Goal: Task Accomplishment & Management: Complete application form

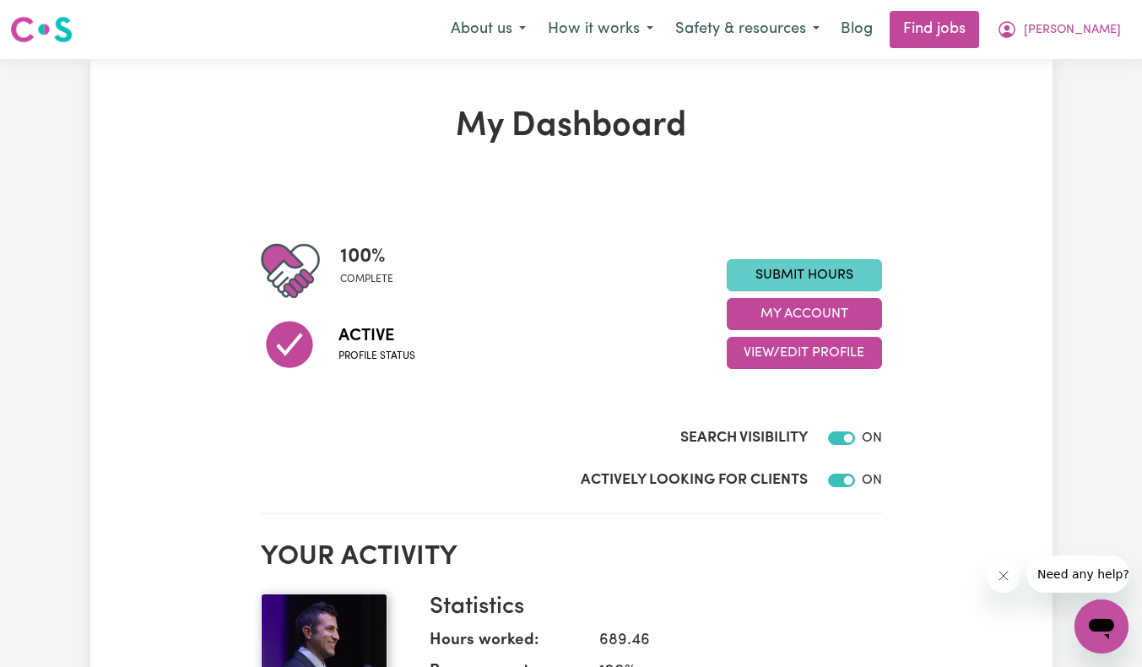
click at [816, 285] on link "Submit Hours" at bounding box center [804, 275] width 155 height 32
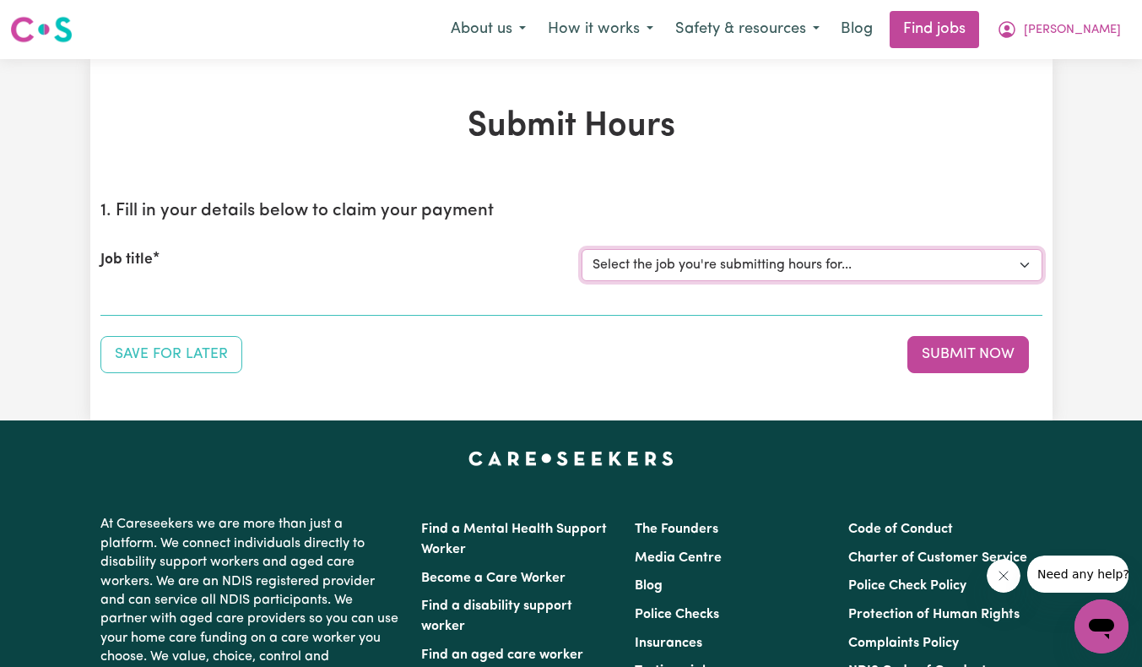
click at [759, 275] on select "Select the job you're submitting hours for... [[PERSON_NAME]] Support Worker Ne…" at bounding box center [812, 265] width 461 height 32
select select "9076"
click at [582, 249] on select "Select the job you're submitting hours for... [[PERSON_NAME]] Support Worker Ne…" at bounding box center [812, 265] width 461 height 32
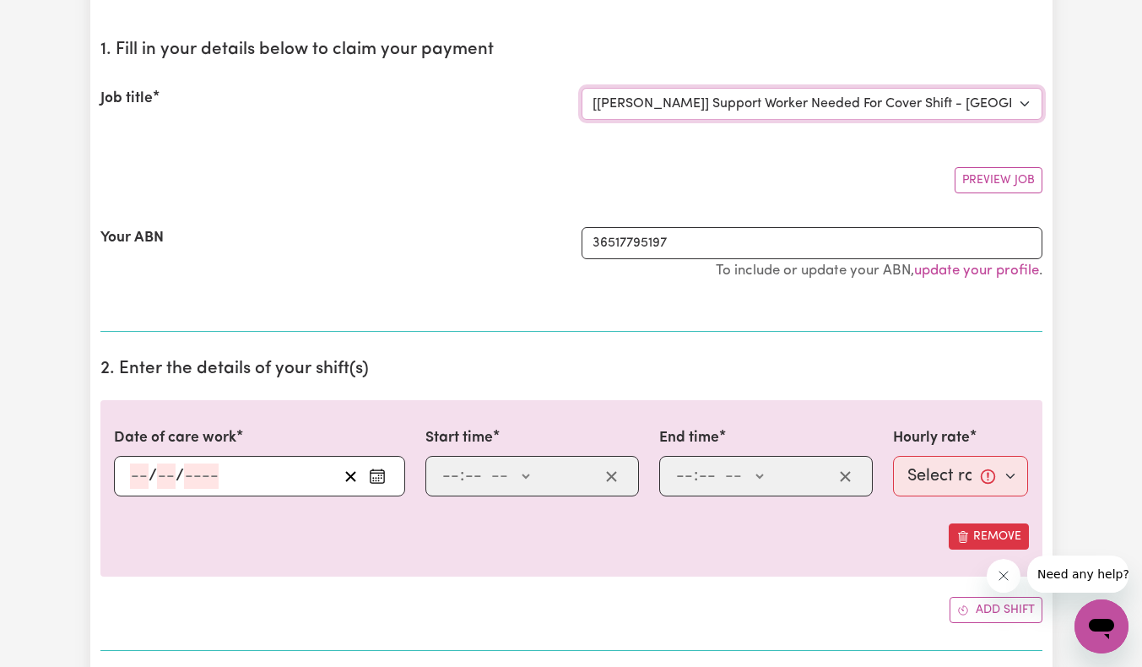
scroll to position [169, 0]
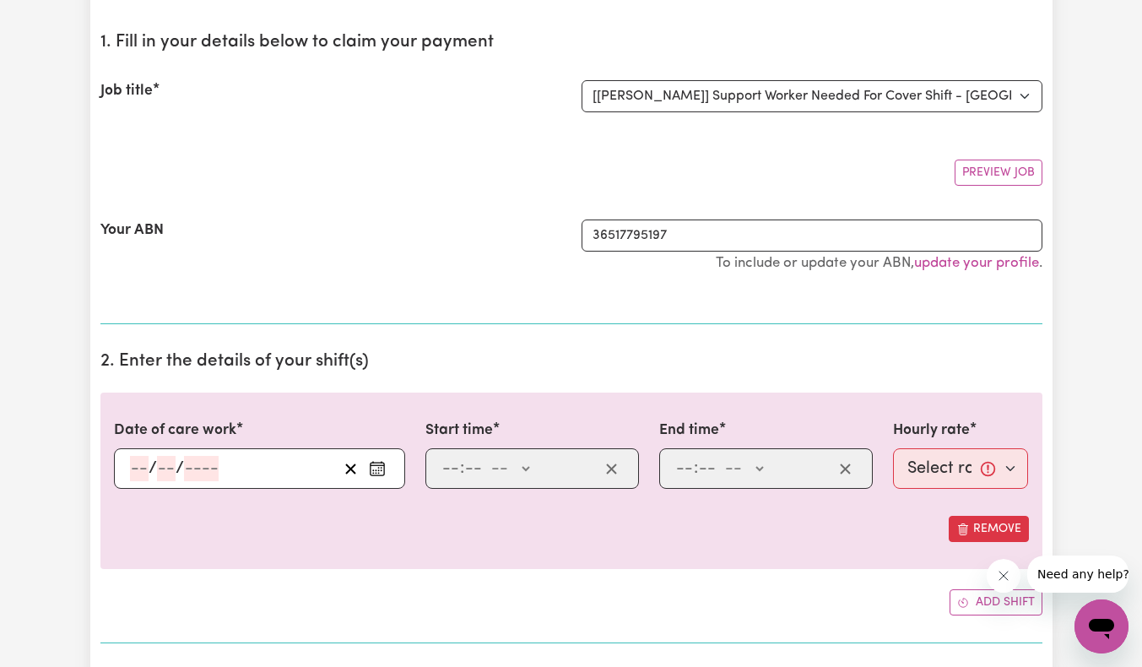
click at [133, 476] on input "number" at bounding box center [139, 468] width 19 height 25
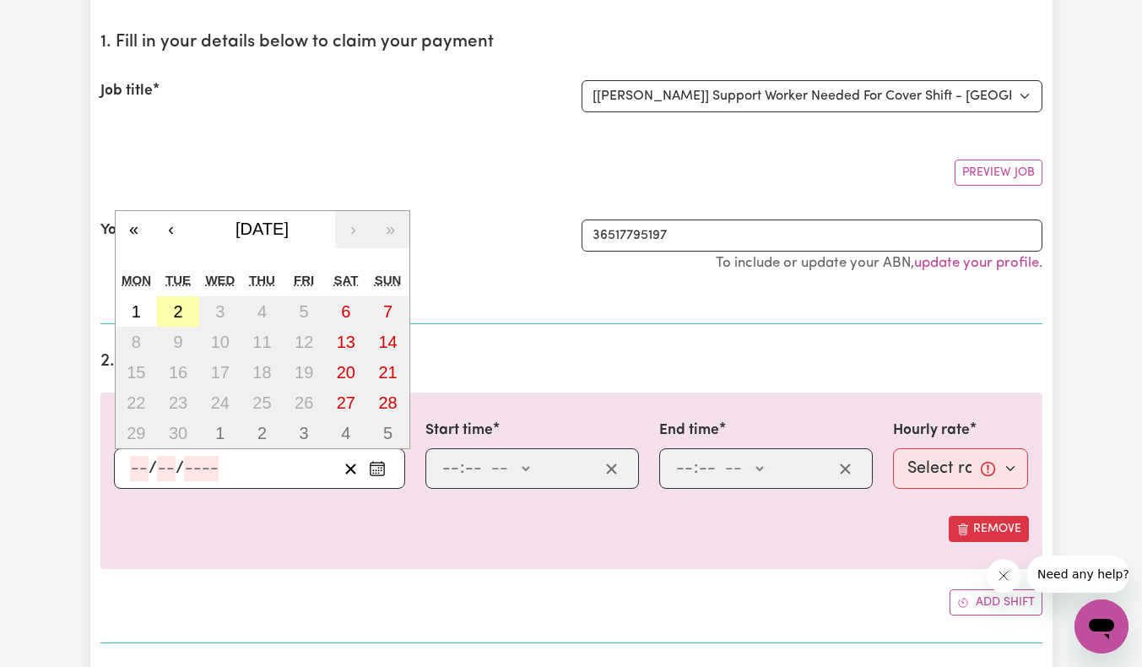
click at [170, 318] on button "2" at bounding box center [178, 311] width 42 height 30
type input "[DATE]"
type input "2"
type input "9"
type input "2025"
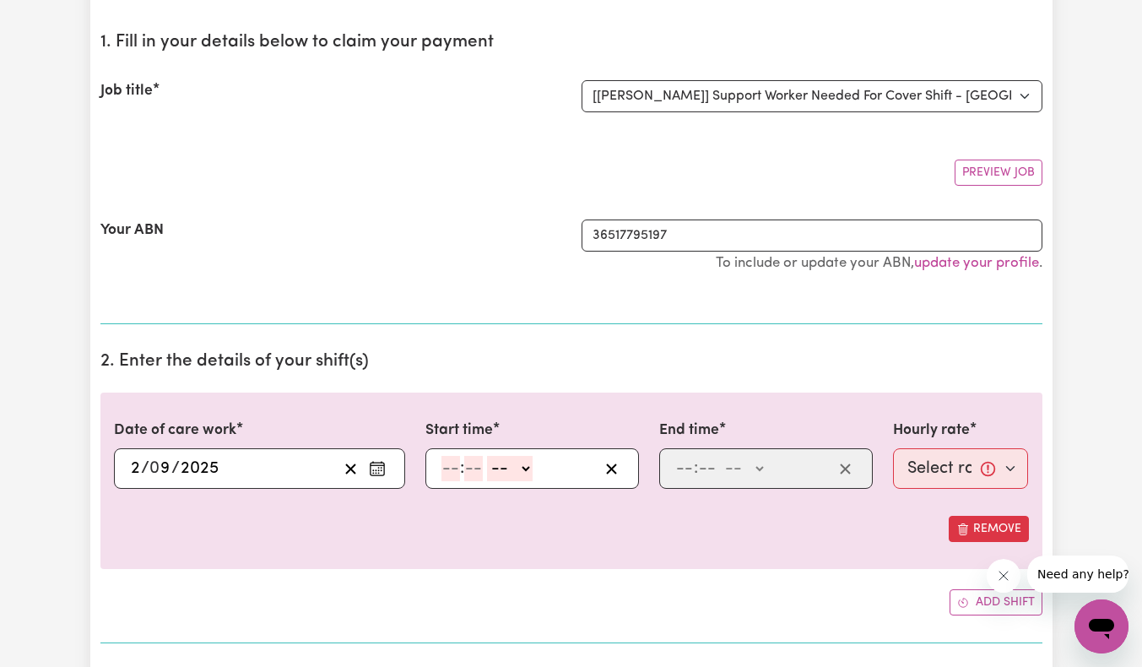
click at [451, 461] on input "number" at bounding box center [450, 468] width 19 height 25
type input "11"
type input "00"
select select "am"
type input "11:00"
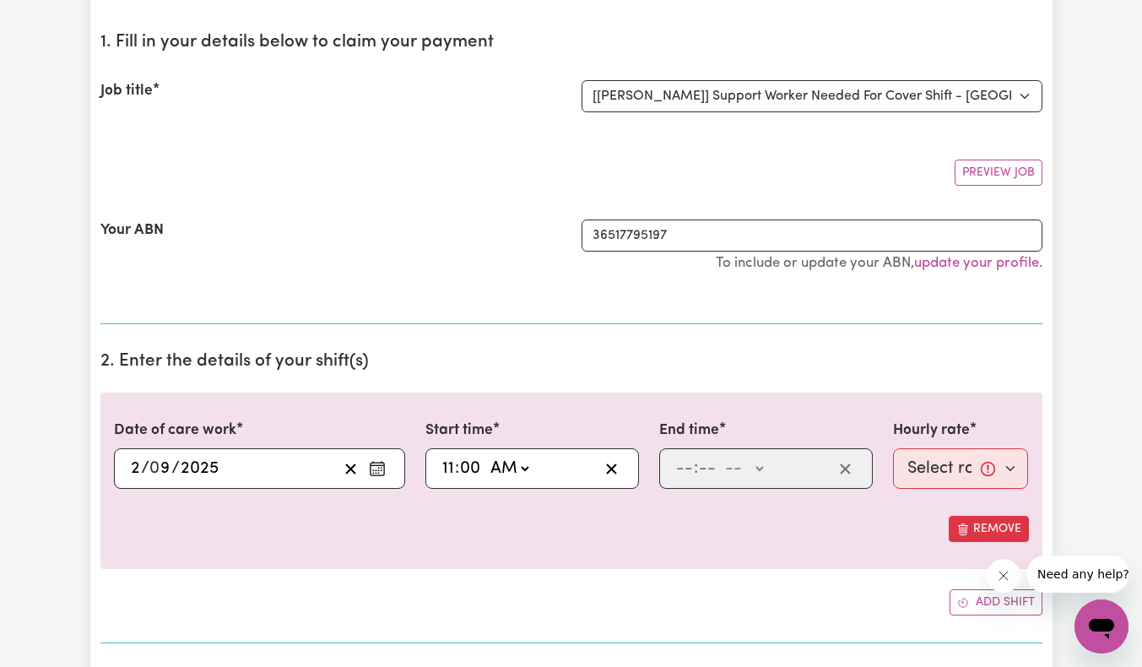
type input "0"
click at [693, 472] on input "number" at bounding box center [684, 468] width 19 height 25
type input "3"
type input "5"
click at [682, 468] on input "3" at bounding box center [680, 468] width 11 height 25
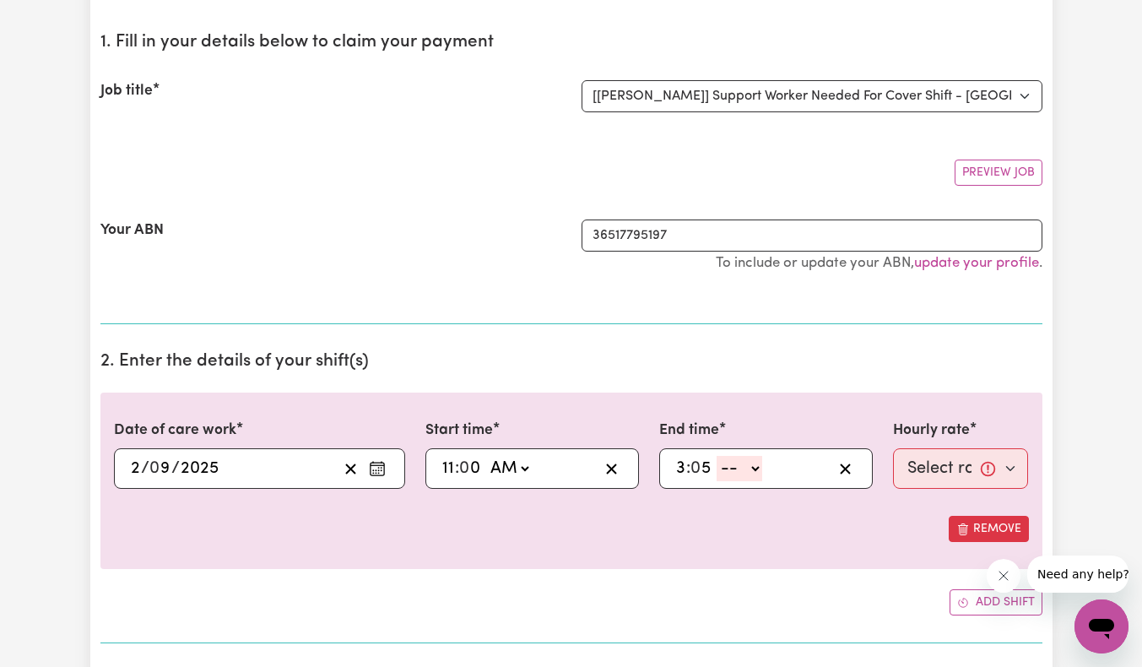
click at [682, 468] on input "3" at bounding box center [680, 468] width 11 height 25
type input "1"
type input "55"
click at [736, 462] on select "-- AM PM" at bounding box center [739, 468] width 46 height 25
select select "pm"
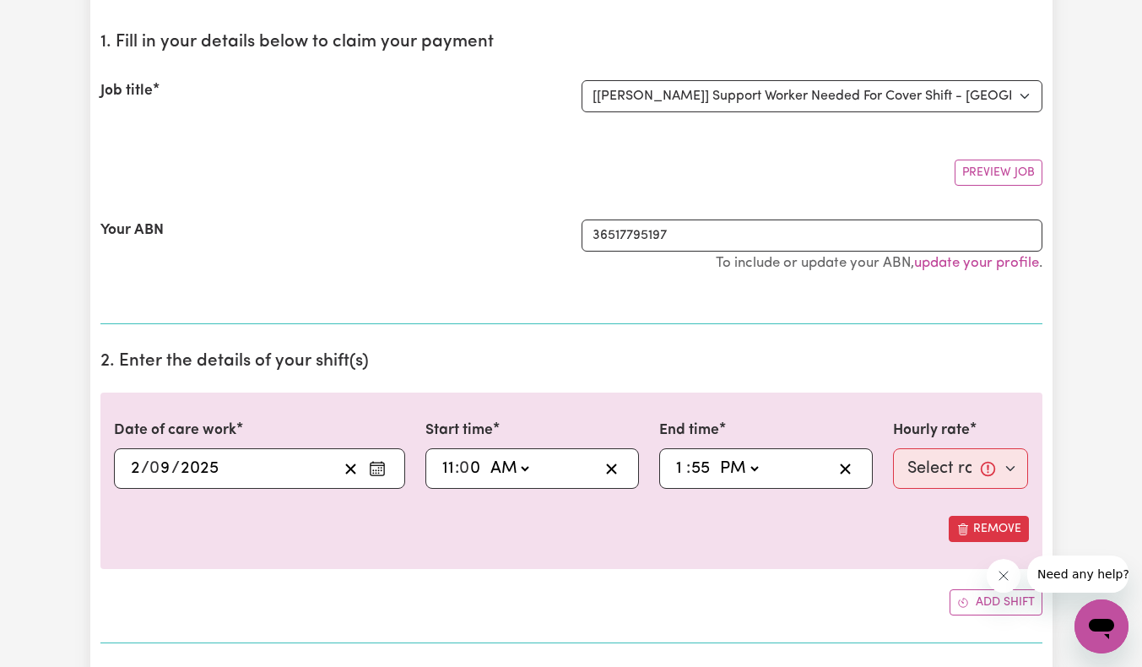
click at [716, 456] on select "-- AM PM" at bounding box center [739, 468] width 46 height 25
type input "13:55"
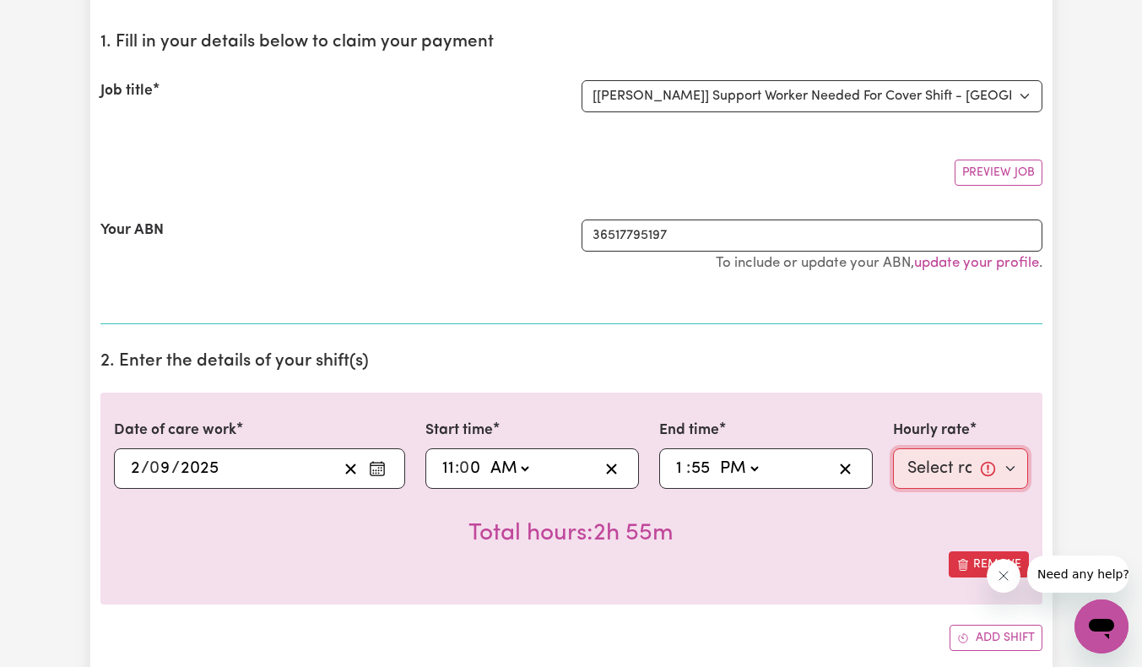
click at [935, 474] on select "Select rate... $62.37 (Weekday)" at bounding box center [961, 468] width 136 height 41
select select "62.37-Weekday"
click at [893, 448] on select "Select rate... $62.37 (Weekday)" at bounding box center [961, 468] width 136 height 41
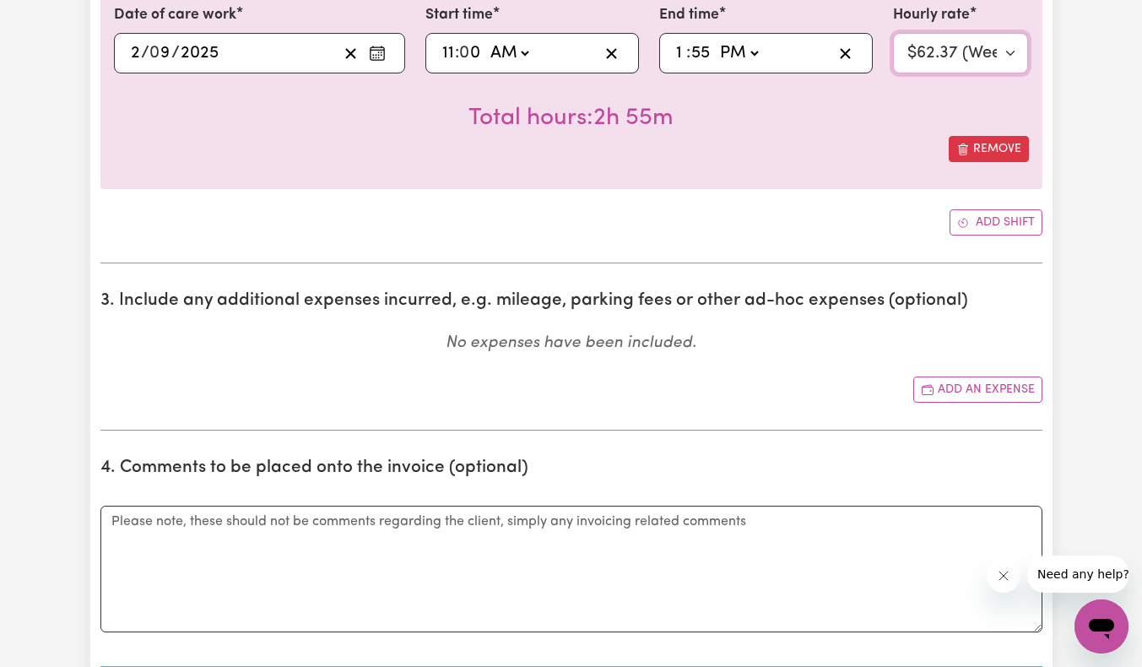
scroll to position [591, 0]
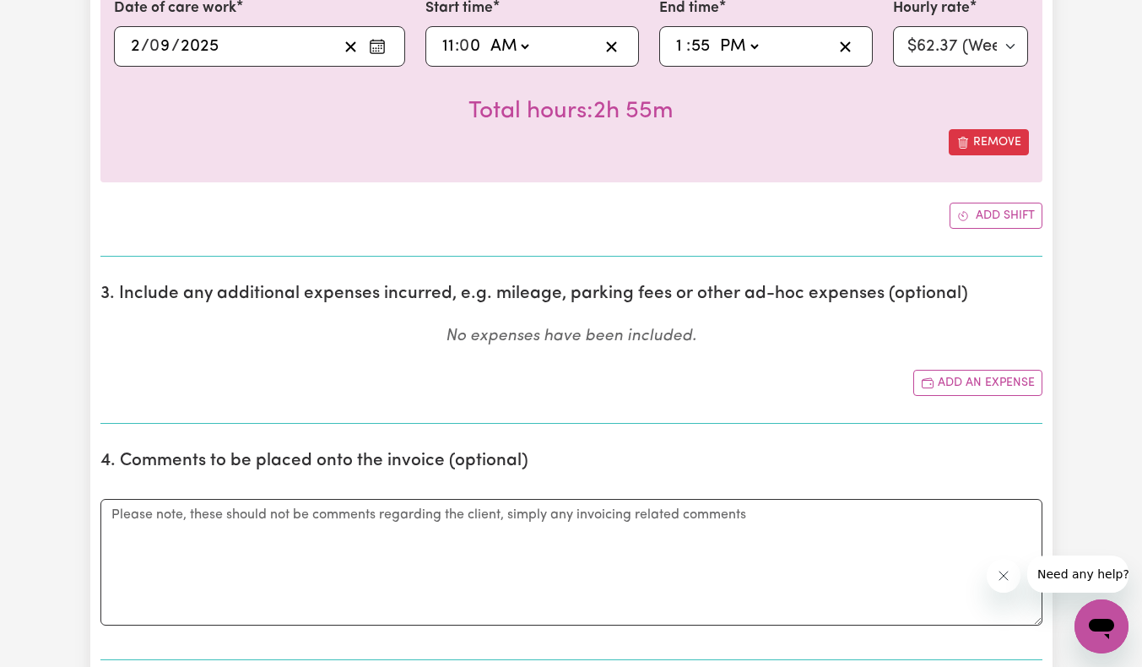
click at [972, 365] on section "3. Include any additional expenses incurred, e.g. mileage, parking fees or othe…" at bounding box center [571, 347] width 942 height 154
click at [968, 371] on button "Add an expense" at bounding box center [977, 383] width 129 height 26
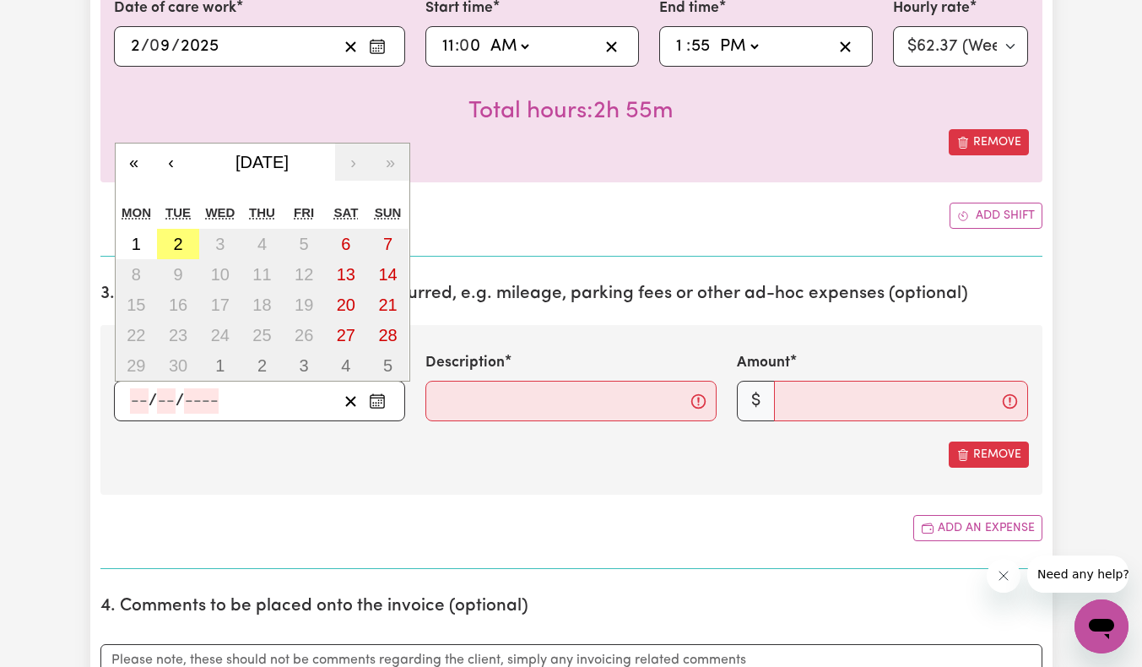
click at [131, 394] on input "number" at bounding box center [139, 400] width 19 height 25
click at [180, 242] on abbr "2" at bounding box center [177, 244] width 9 height 19
type input "[DATE]"
type input "2"
type input "9"
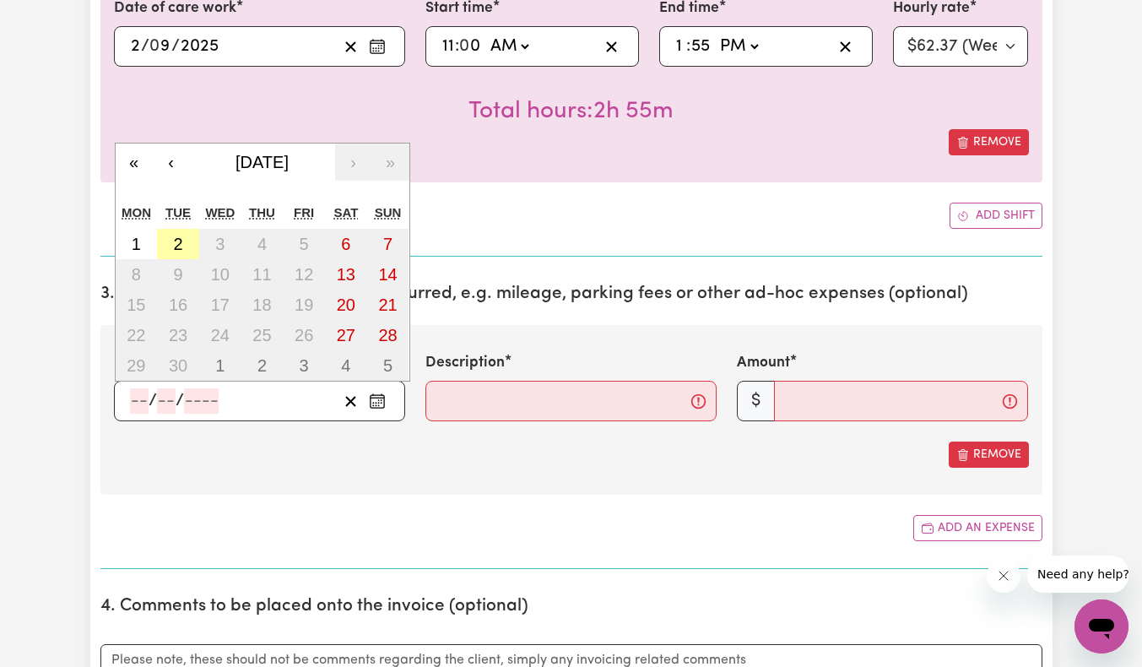
type input "2025"
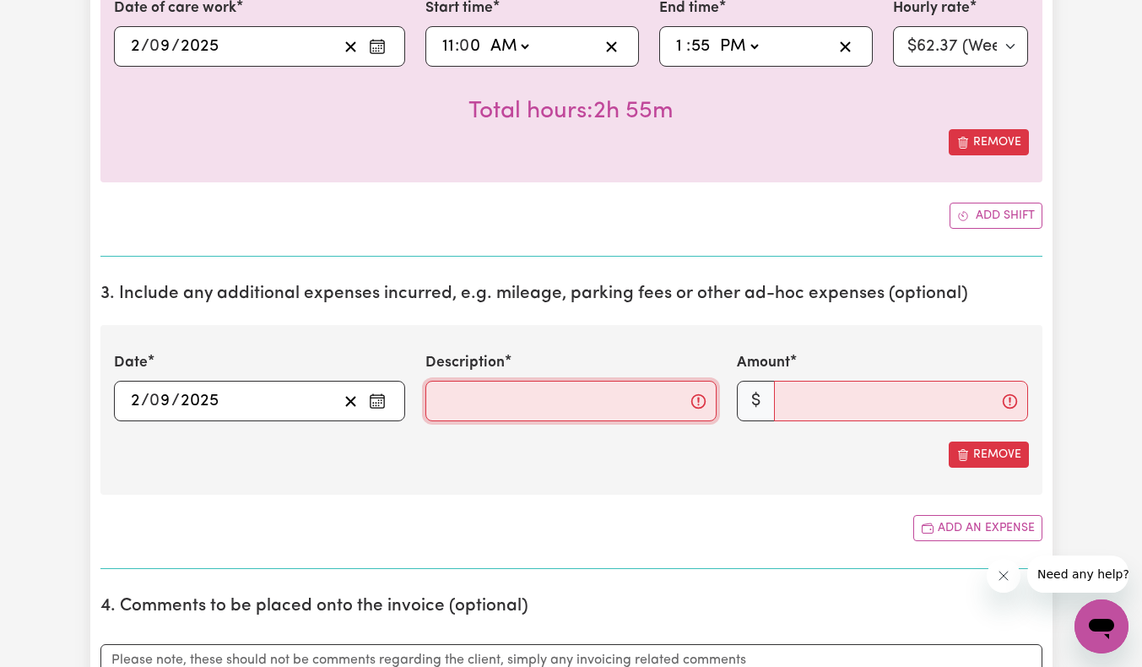
click at [472, 408] on input "Description" at bounding box center [570, 401] width 291 height 41
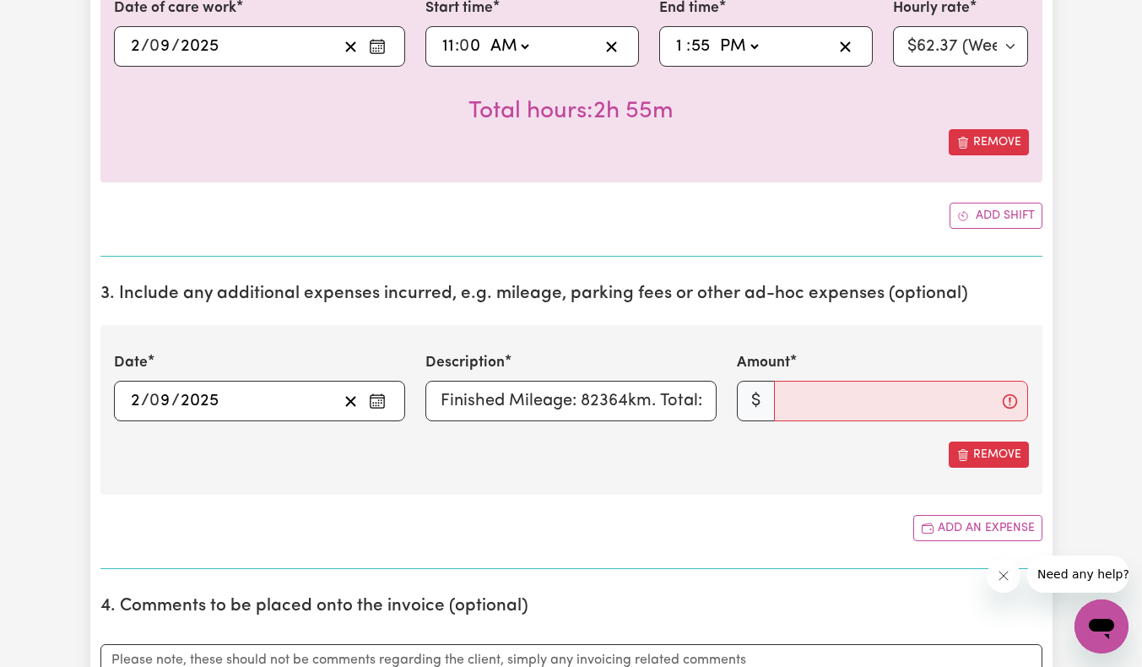
scroll to position [0, 0]
click at [644, 389] on input "Starting Mileage: 82335km. Finished Mileage: 82364km. Total:" at bounding box center [570, 401] width 291 height 41
type input "Starting Mileage: 82335km. Finished Mileage: 82364km. Total: 29km"
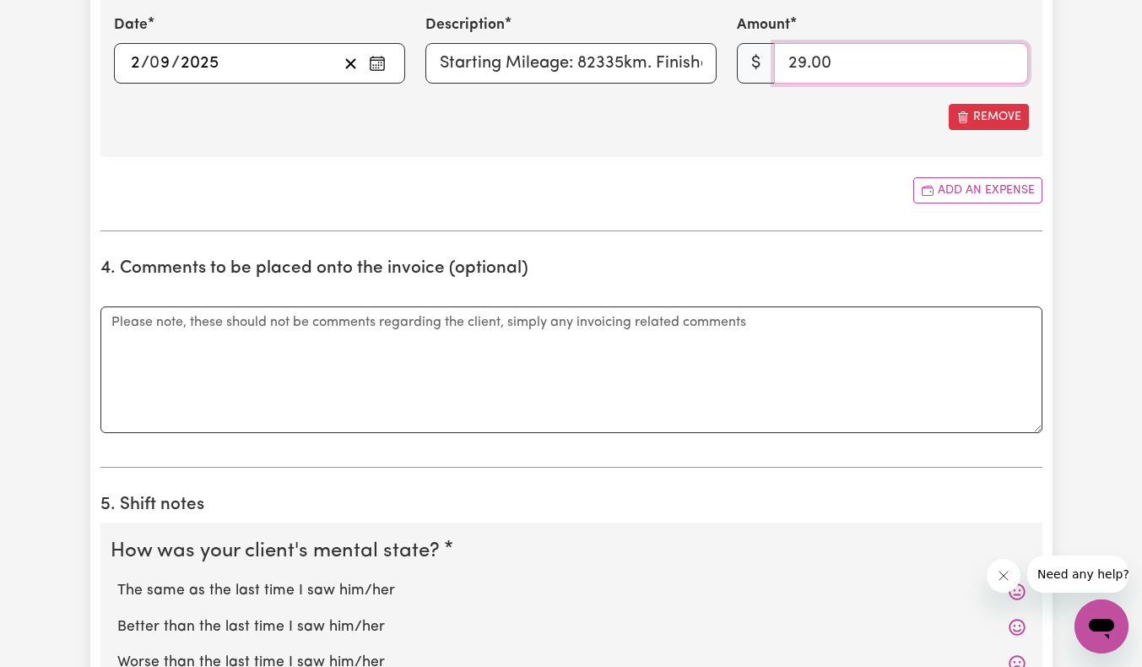
scroll to position [1182, 0]
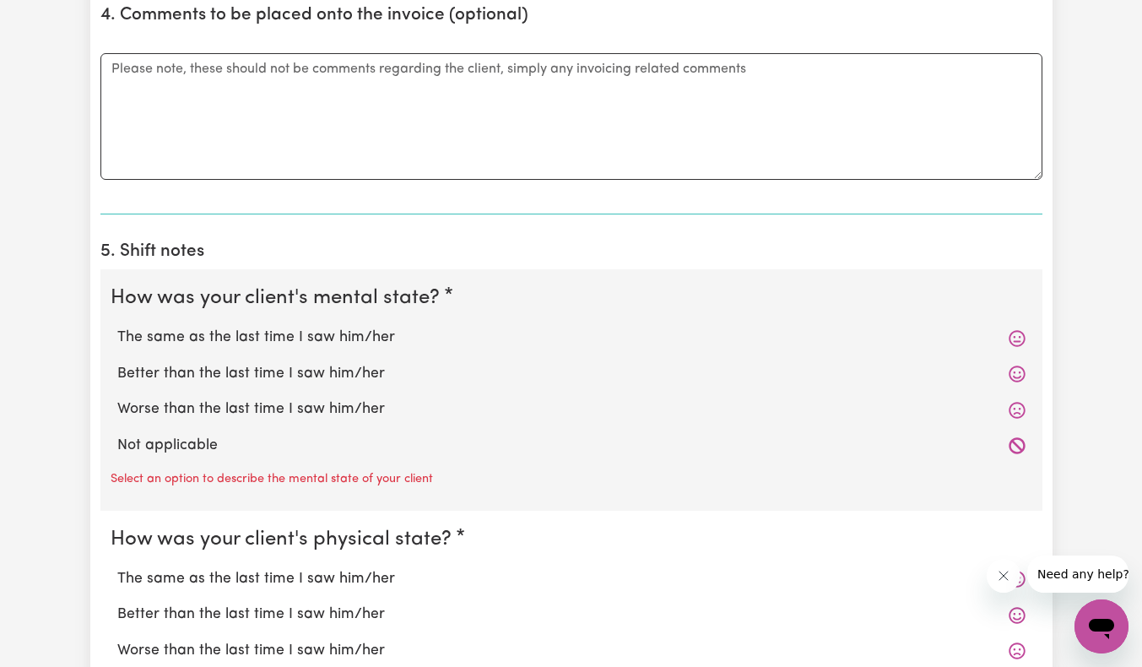
type input "29.00"
click at [194, 459] on div "Not applicable" at bounding box center [572, 445] width 922 height 35
click at [196, 439] on label "Not applicable" at bounding box center [571, 446] width 908 height 22
click at [117, 435] on input "Not applicable" at bounding box center [116, 434] width 1 height 1
radio input "true"
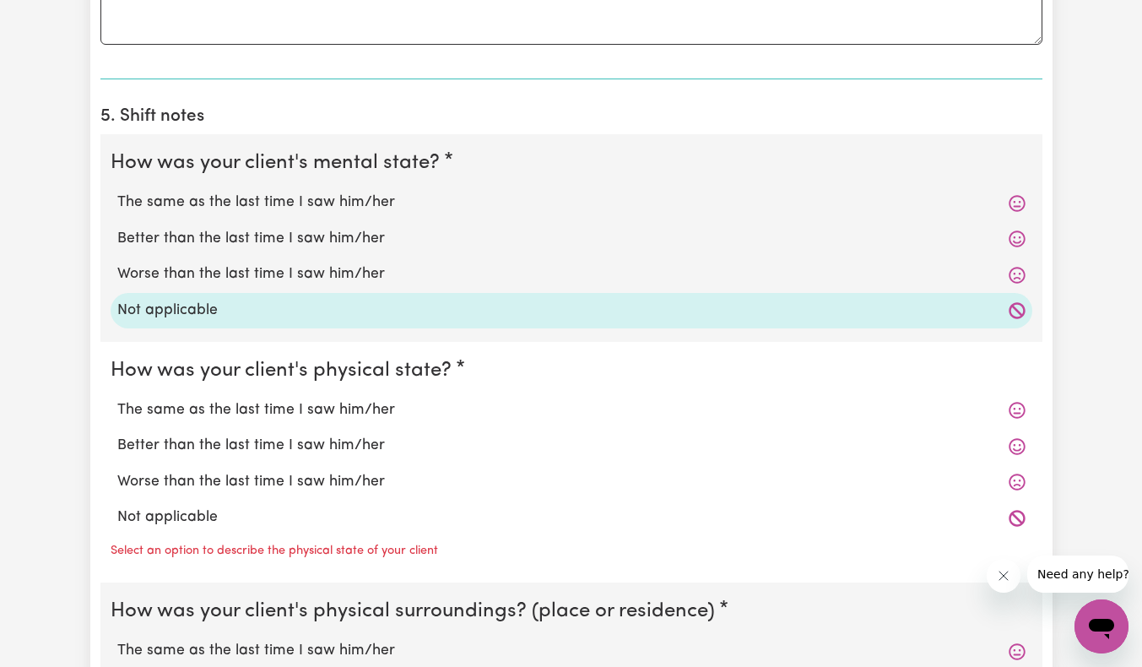
scroll to position [1519, 0]
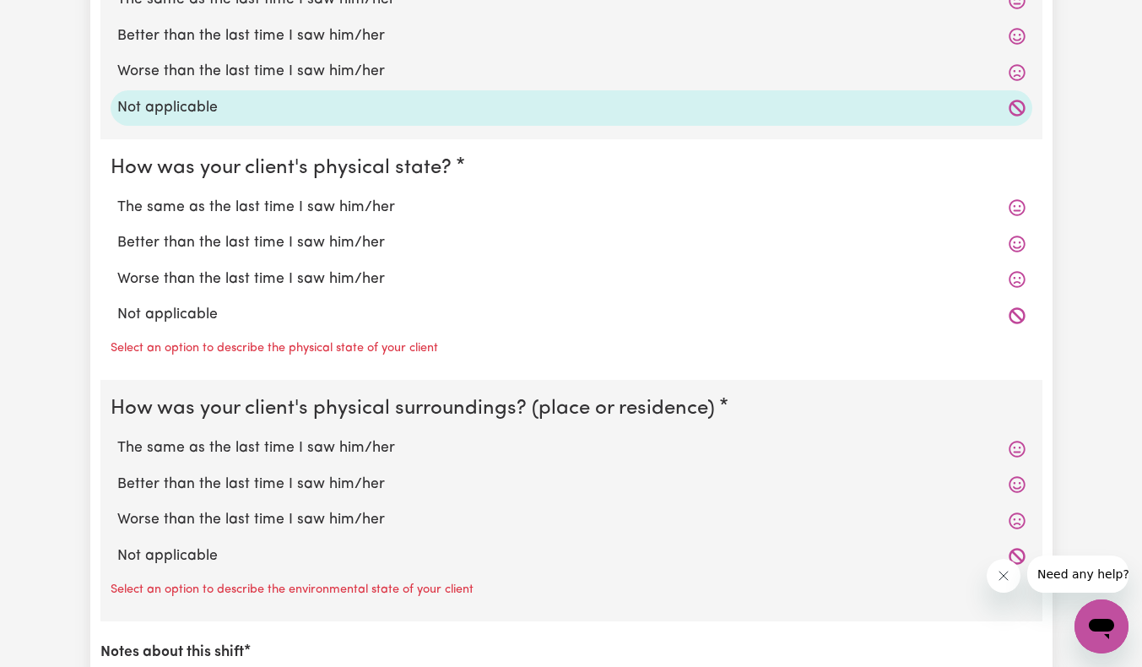
click at [179, 311] on label "Not applicable" at bounding box center [571, 315] width 908 height 22
click at [117, 304] on input "Not applicable" at bounding box center [116, 303] width 1 height 1
radio input "true"
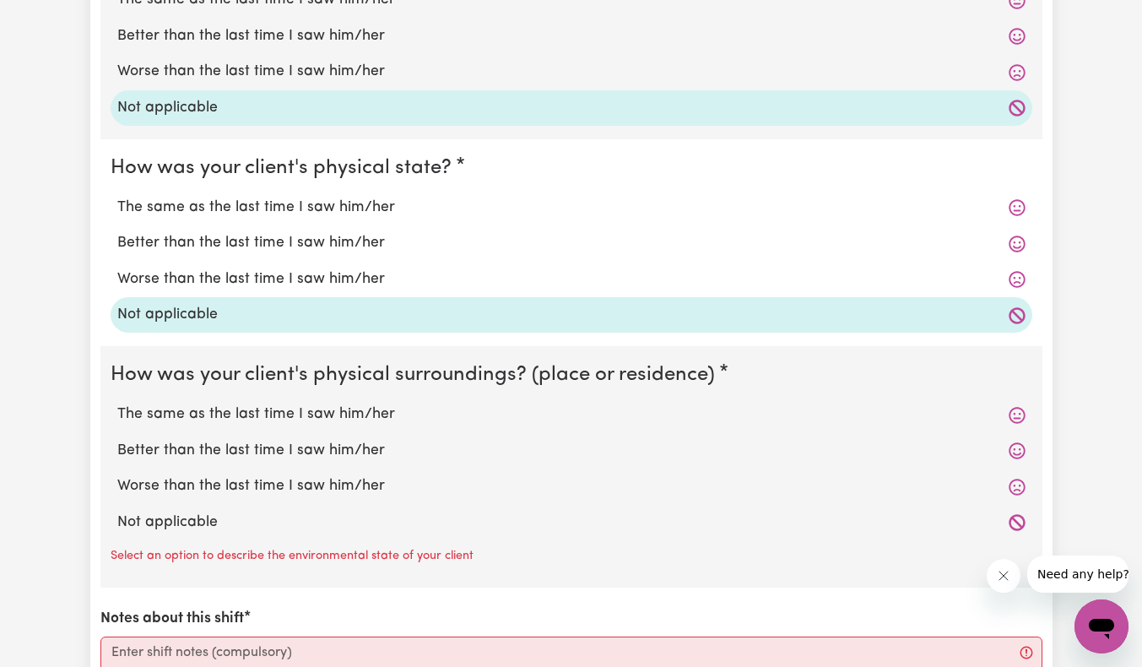
scroll to position [1604, 0]
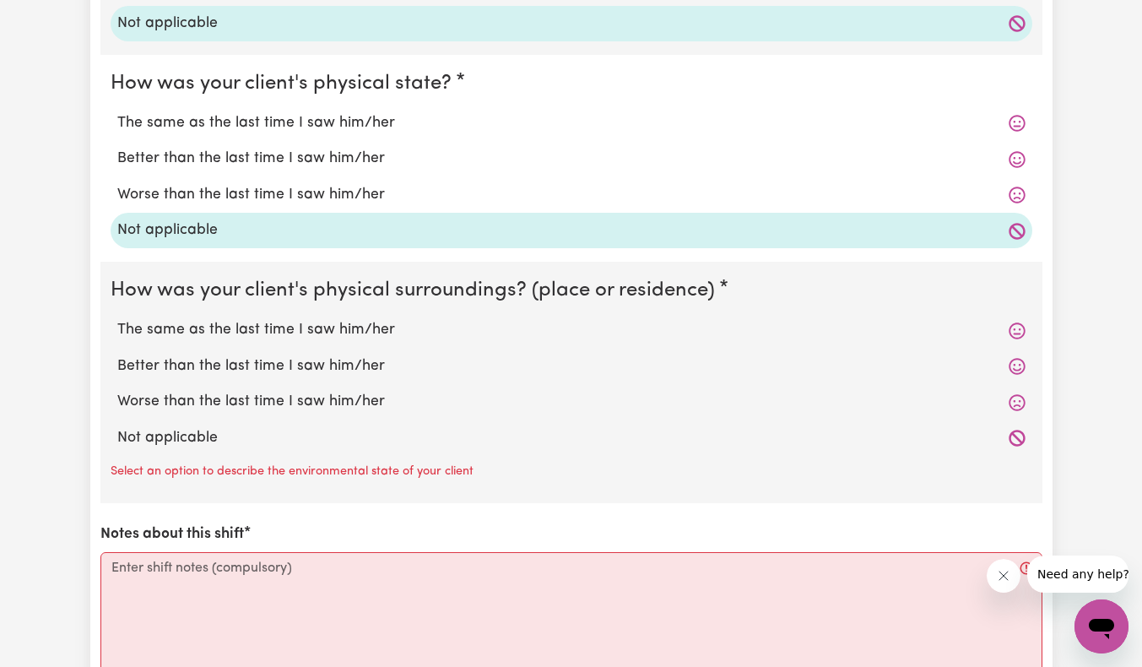
click at [176, 436] on label "Not applicable" at bounding box center [571, 438] width 908 height 22
click at [117, 427] on input "Not applicable" at bounding box center [116, 426] width 1 height 1
radio input "true"
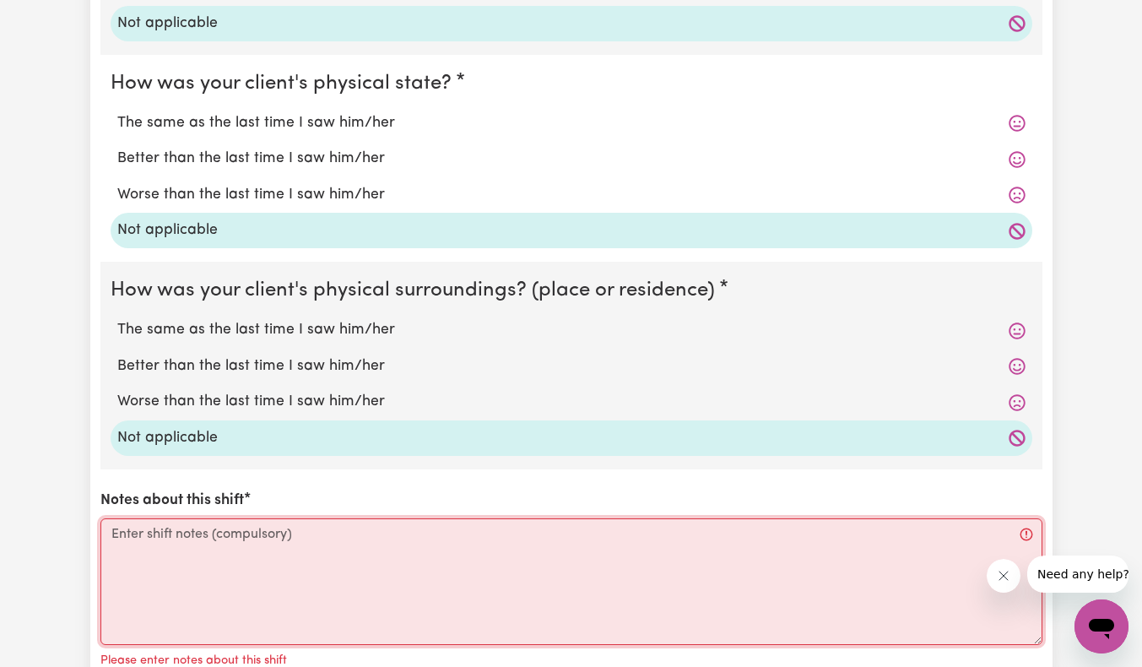
click at [212, 551] on textarea "Notes about this shift" at bounding box center [571, 581] width 942 height 127
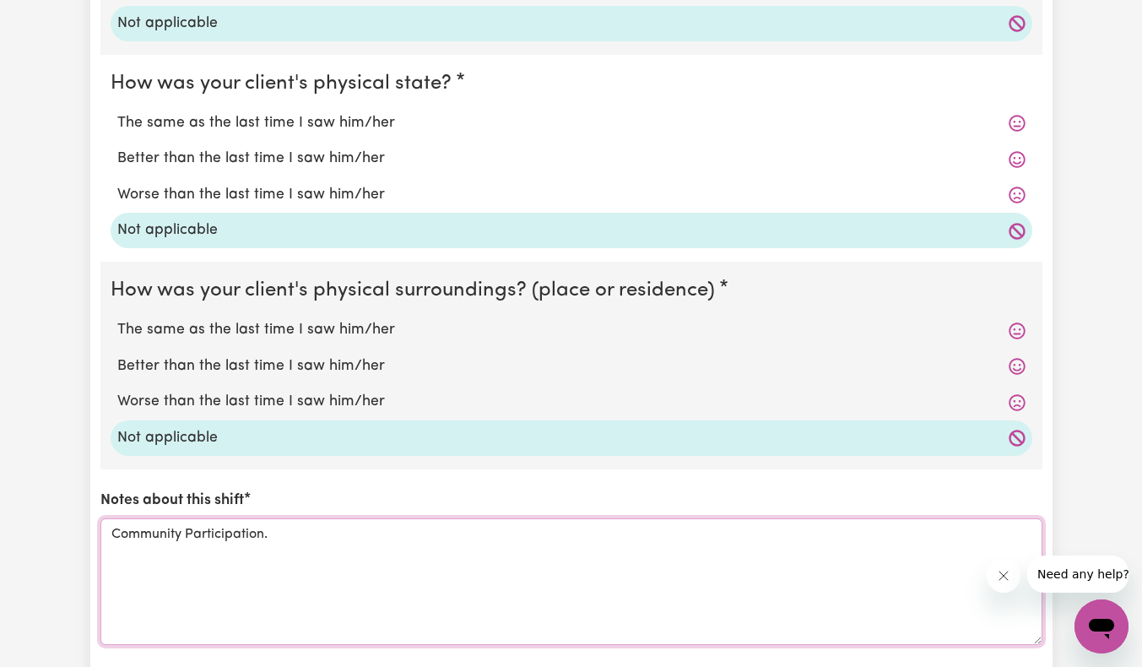
scroll to position [1941, 0]
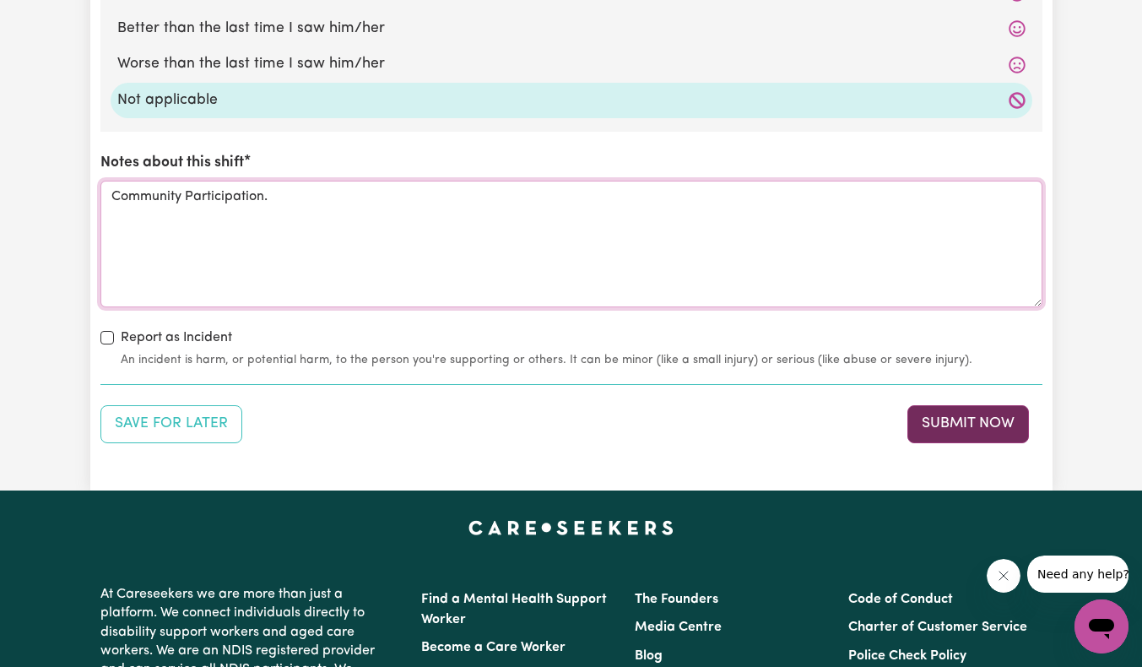
type textarea "Community Participation."
click at [963, 428] on button "Submit Now" at bounding box center [968, 423] width 122 height 37
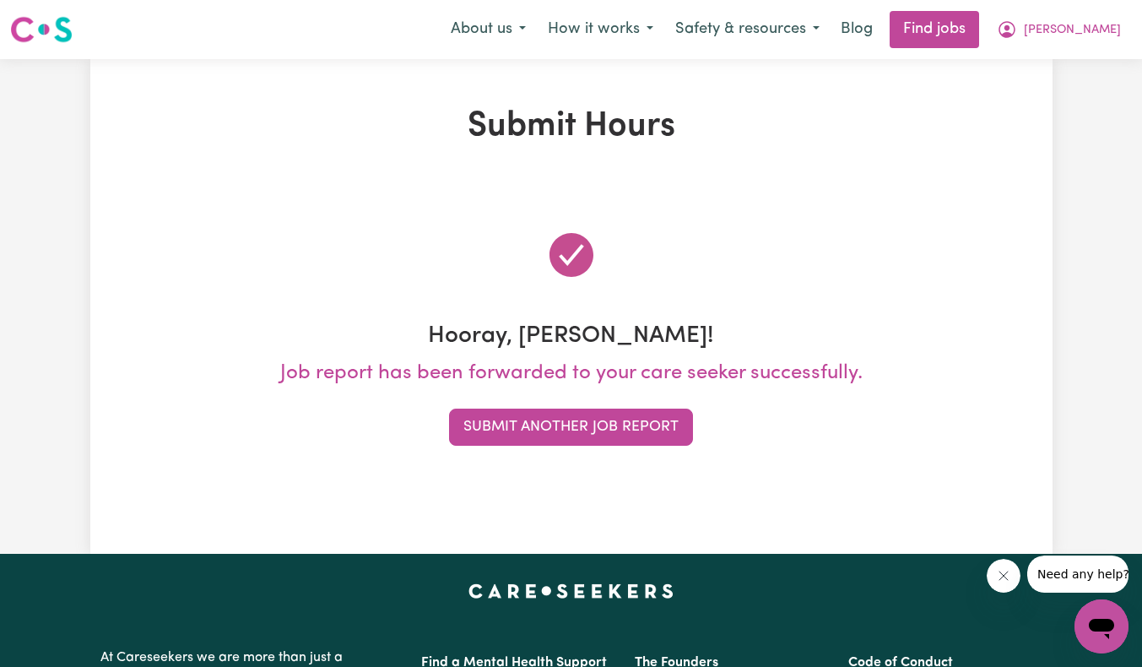
scroll to position [0, 0]
